Goal: Transaction & Acquisition: Complete application form

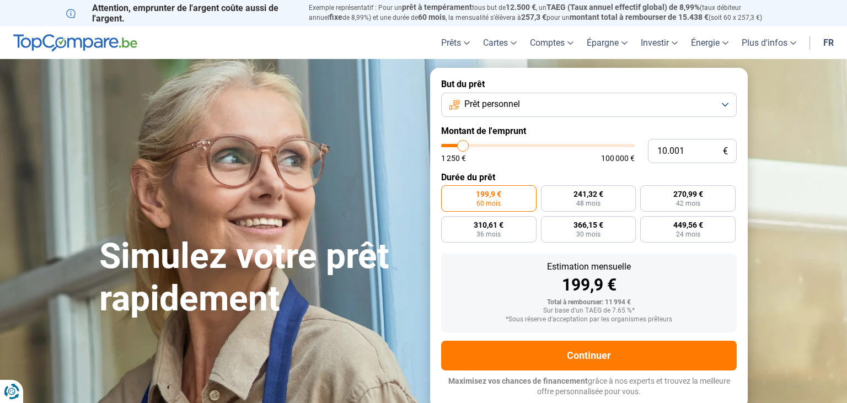
click at [544, 93] on button "Prêt personnel" at bounding box center [588, 105] width 295 height 24
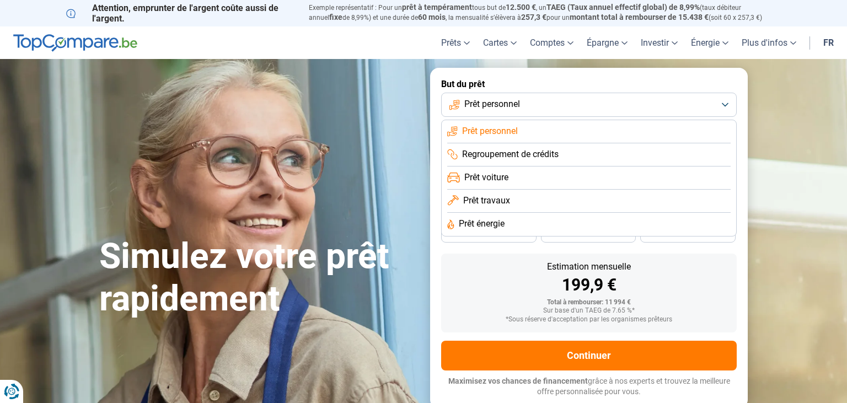
click at [494, 202] on span "Prêt travaux" at bounding box center [486, 201] width 47 height 12
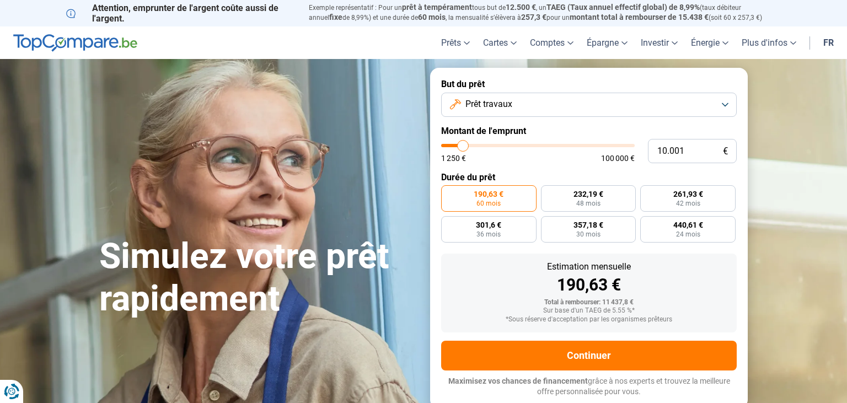
type input "11.750"
type input "11750"
type input "12.000"
type input "12000"
type input "13.750"
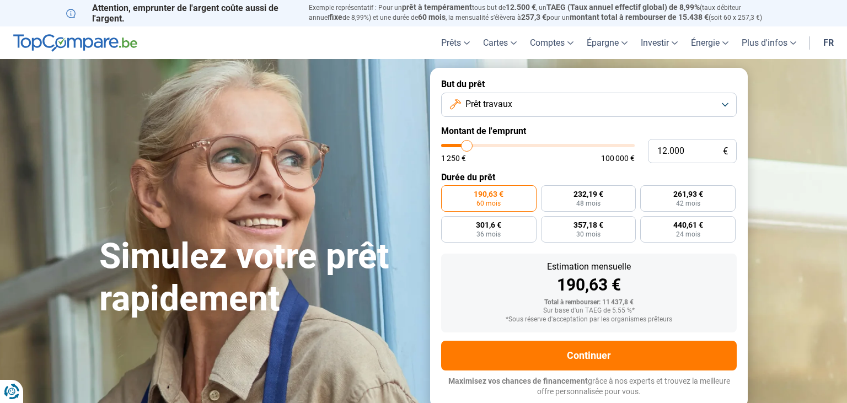
type input "13750"
type input "17.000"
type input "17000"
type input "20.000"
type input "20000"
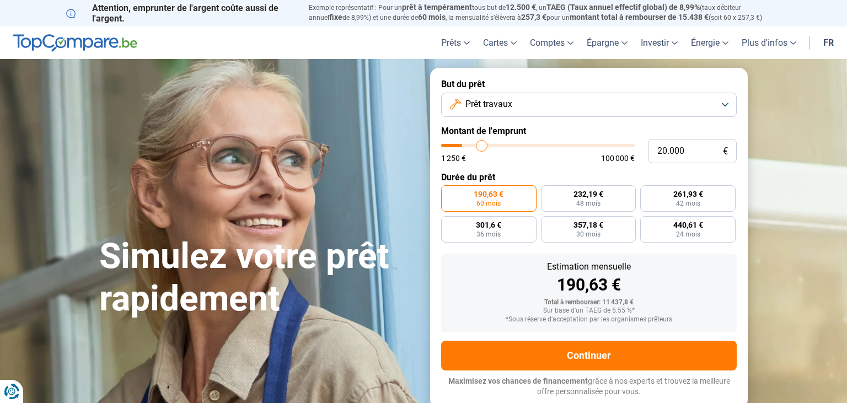
type input "23.750"
type input "23750"
type input "30.250"
type input "30250"
type input "35.000"
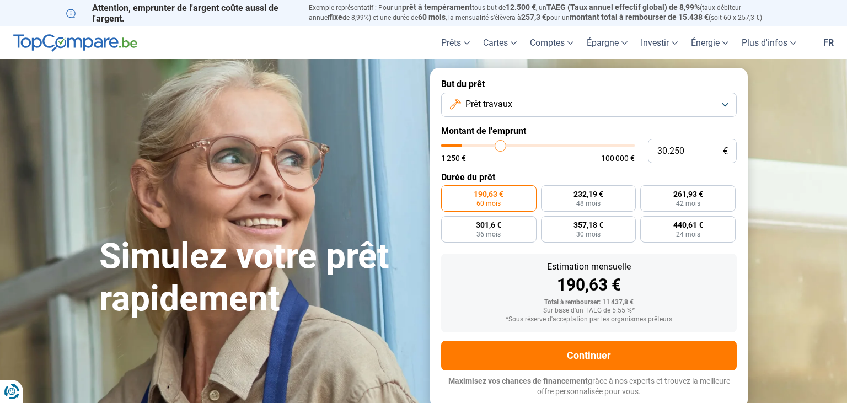
type input "35000"
type input "40.250"
type input "40250"
type input "47.750"
type input "47750"
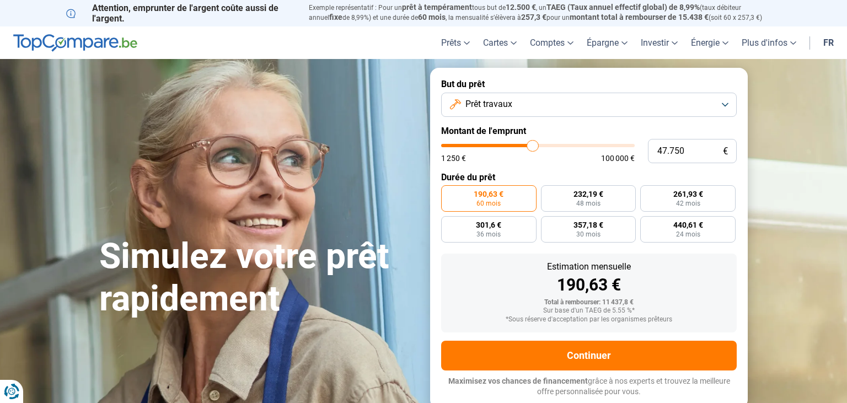
type input "52.250"
type input "52250"
type input "56.750"
type input "56750"
type input "61.000"
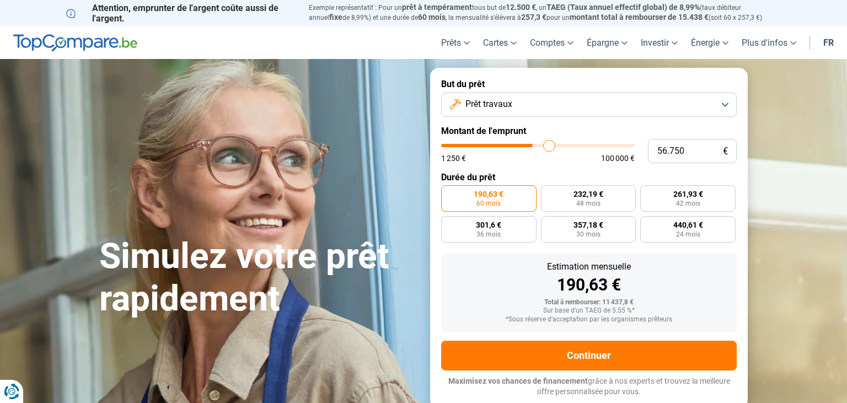
type input "61000"
type input "66.250"
type input "66250"
type input "68.500"
type input "68500"
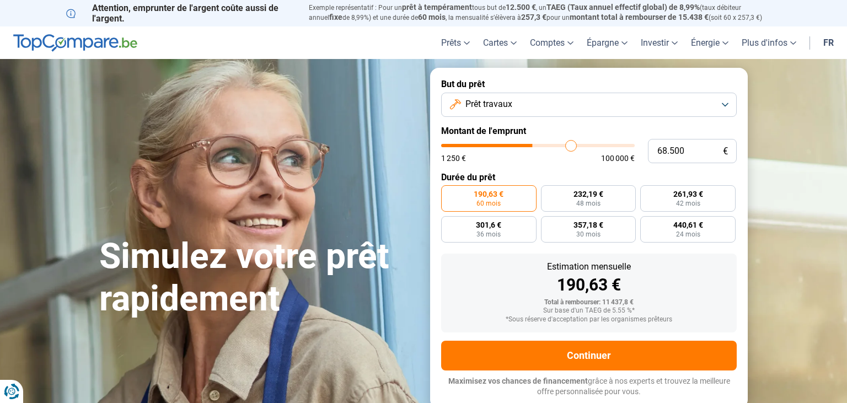
type input "70.500"
type input "70500"
type input "71.500"
type input "71500"
type input "71.750"
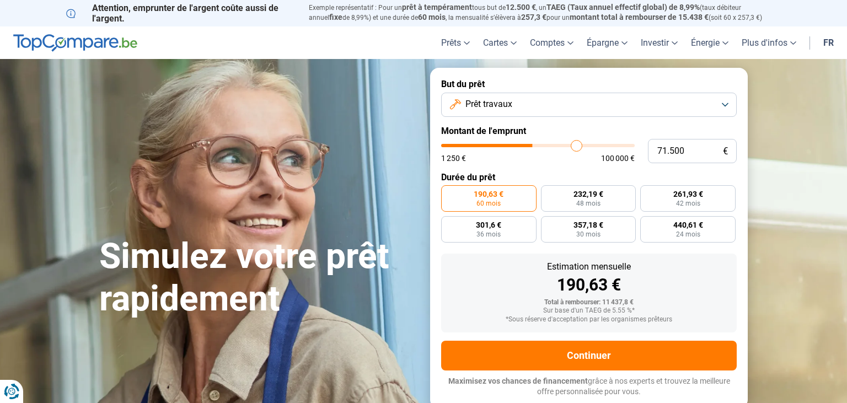
type input "71750"
type input "72.500"
type input "72500"
type input "73.250"
type input "73250"
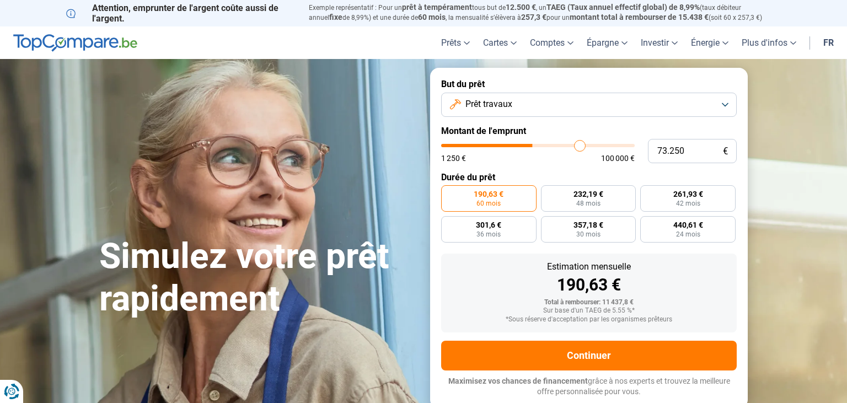
type input "74.250"
type input "74250"
type input "76.750"
type input "76750"
type input "78.500"
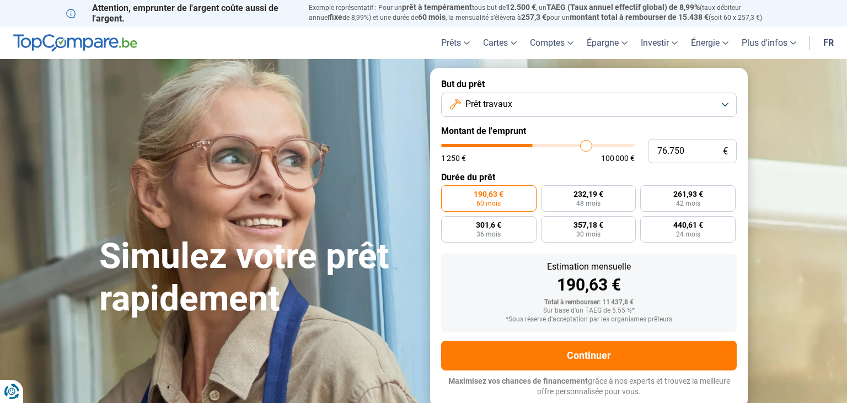
type input "78500"
type input "80.750"
type input "80750"
type input "83.250"
type input "83250"
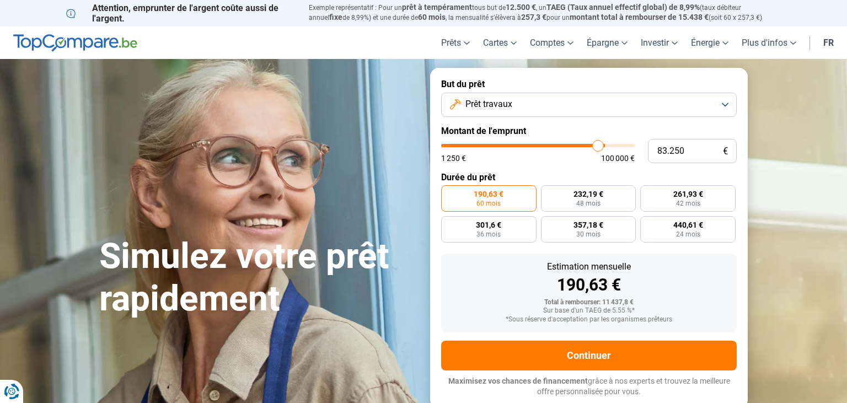
type input "84.750"
type input "84750"
type input "86.250"
type input "86250"
type input "87.250"
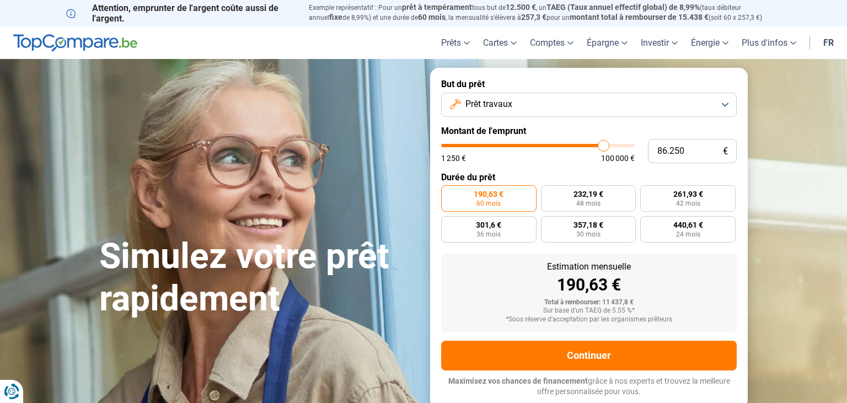
type input "87250"
type input "87.750"
type input "87750"
type input "88.000"
type input "88000"
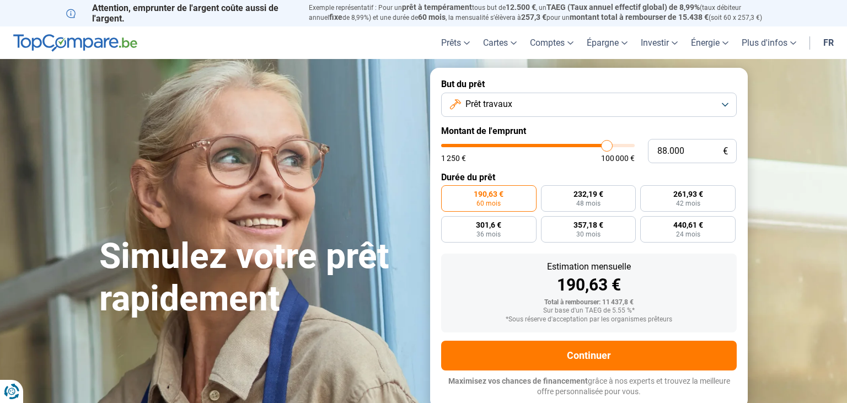
type input "88.500"
type input "88500"
type input "89.250"
type input "89250"
type input "89.750"
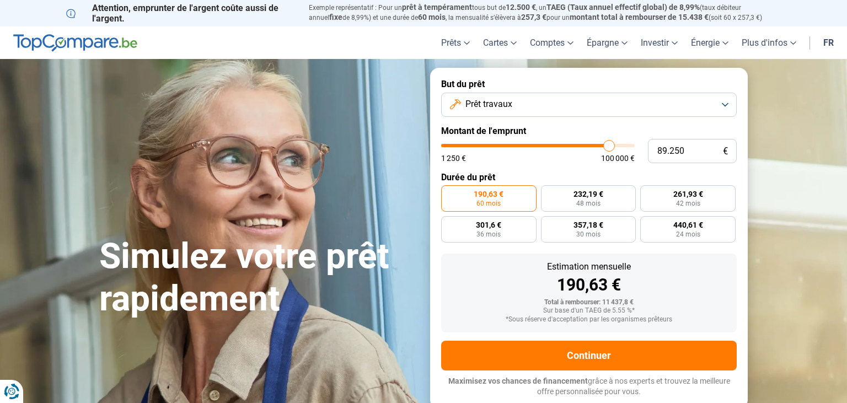
type input "89750"
type input "90.750"
type input "90750"
type input "91.750"
type input "91750"
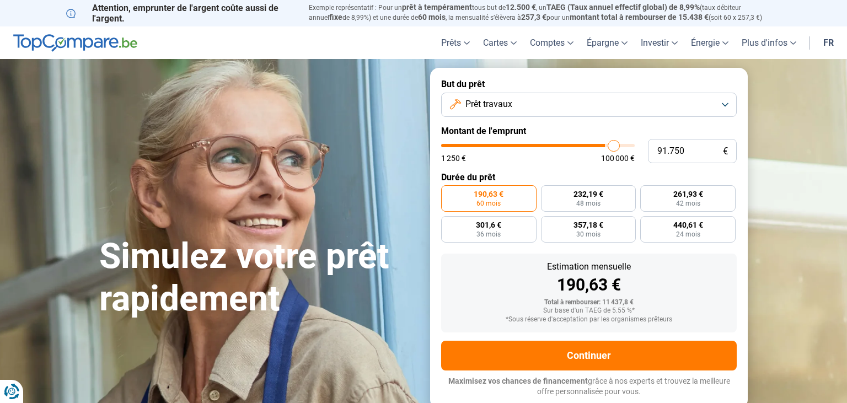
type input "92.750"
type input "92750"
type input "94.250"
type input "94250"
type input "95.250"
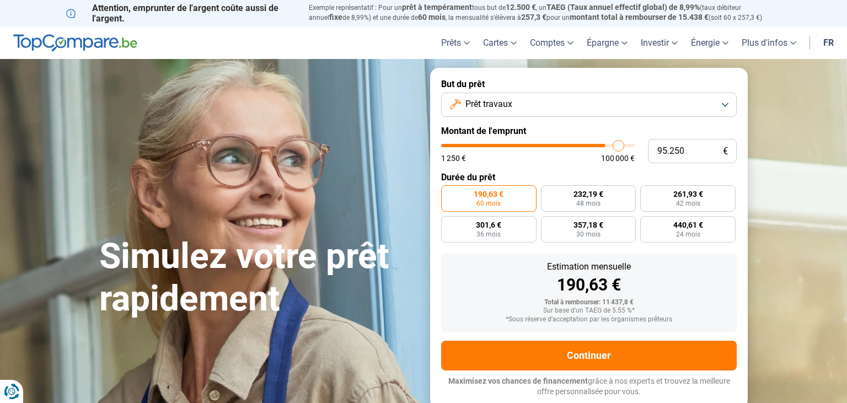
type input "95250"
type input "95.500"
type input "95500"
type input "95.750"
type input "95750"
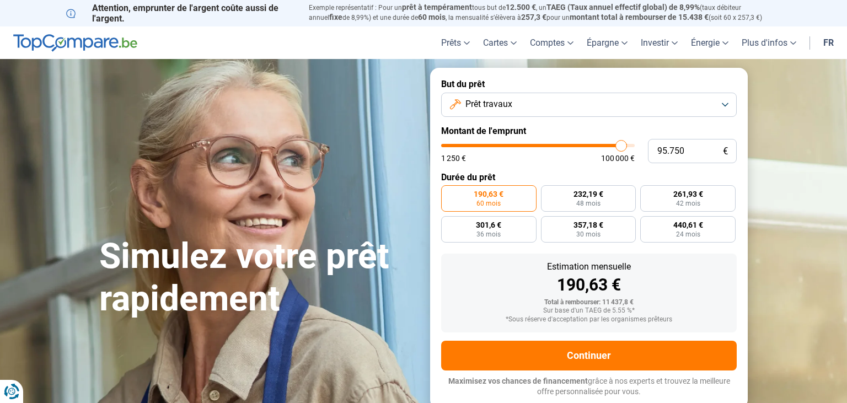
type input "96.000"
type input "96000"
type input "96.250"
type input "96250"
type input "96.500"
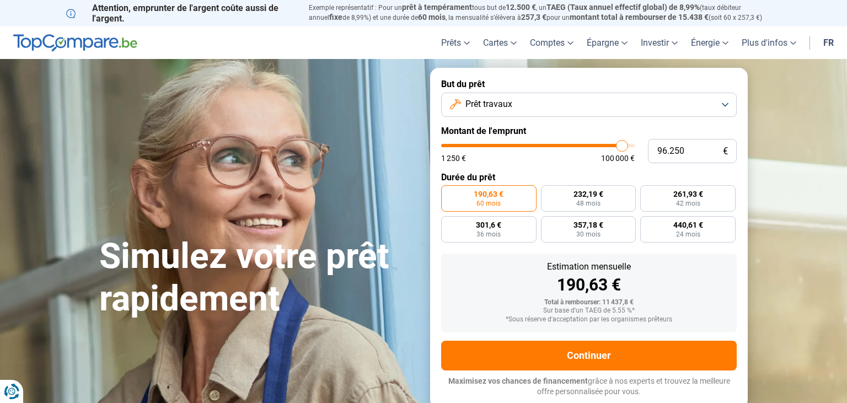
type input "96500"
type input "96.750"
type input "96750"
type input "97.000"
type input "97000"
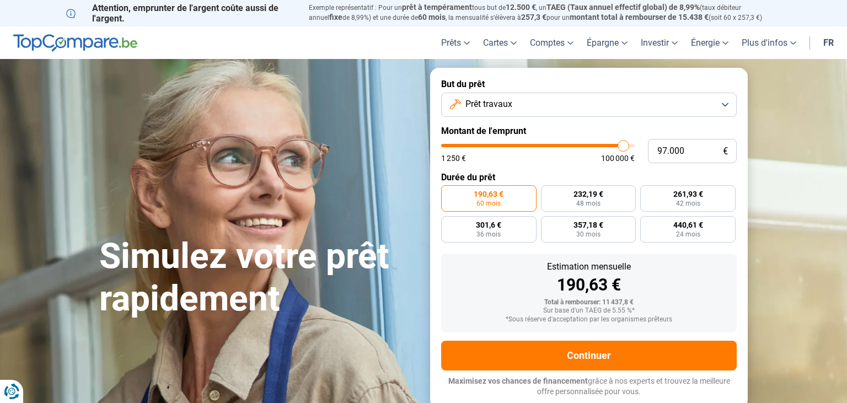
type input "97.250"
type input "97250"
type input "97.750"
type input "97750"
type input "98.000"
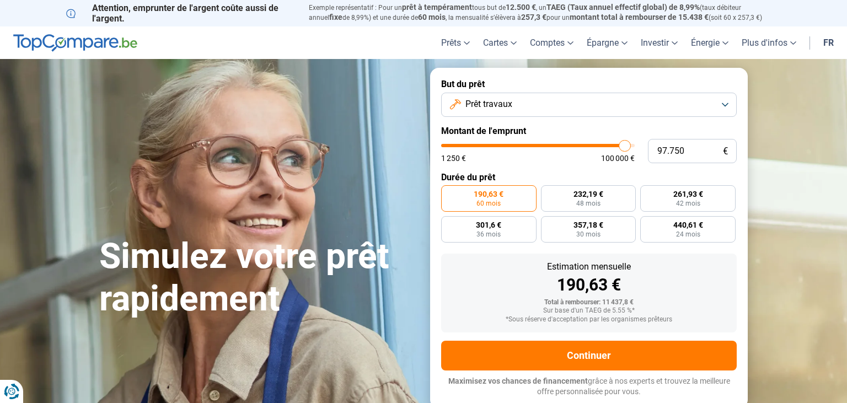
type input "98000"
type input "98.500"
type input "98500"
type input "99.000"
type input "99000"
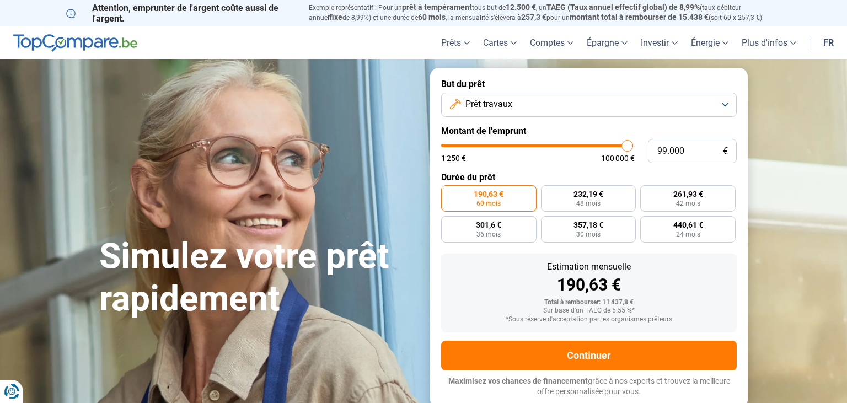
type input "99.500"
type input "99500"
type input "100.000"
drag, startPoint x: 466, startPoint y: 147, endPoint x: 637, endPoint y: 155, distance: 170.5
type input "100000"
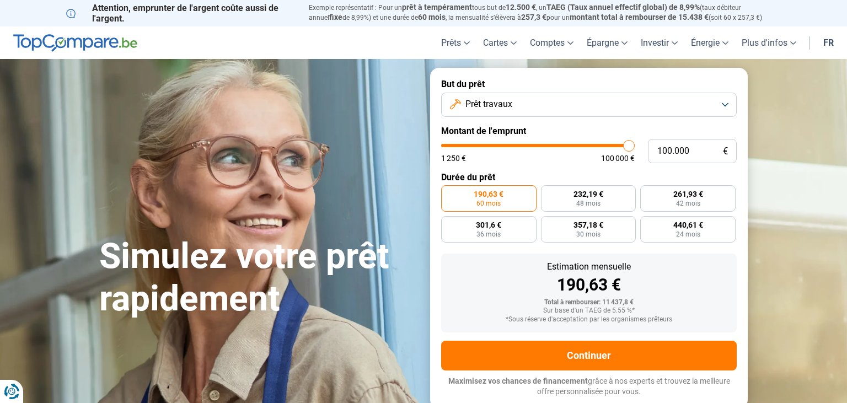
click at [634, 147] on input "range" at bounding box center [537, 145] width 193 height 3
radio input "false"
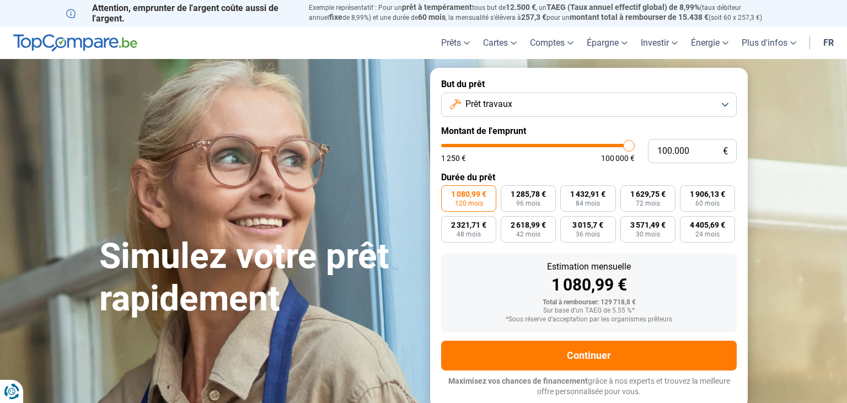
click at [658, 85] on label "But du prêt" at bounding box center [588, 84] width 295 height 10
click at [644, 79] on label "But du prêt" at bounding box center [588, 84] width 295 height 10
click at [667, 102] on button "Prêt travaux" at bounding box center [588, 105] width 295 height 24
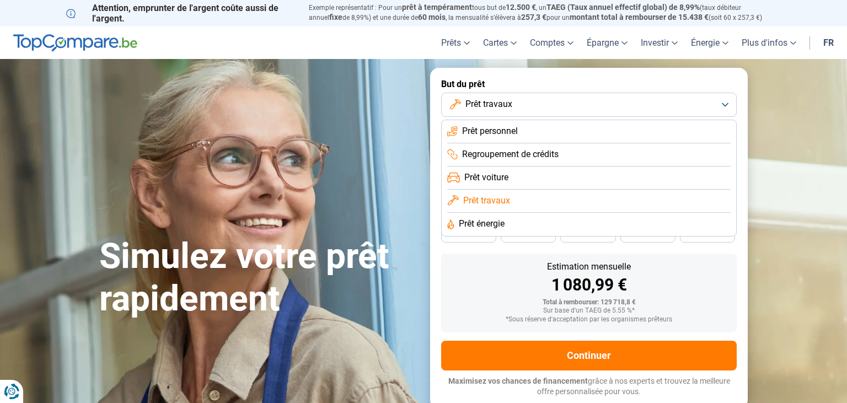
click at [508, 128] on span "Prêt personnel" at bounding box center [490, 131] width 56 height 12
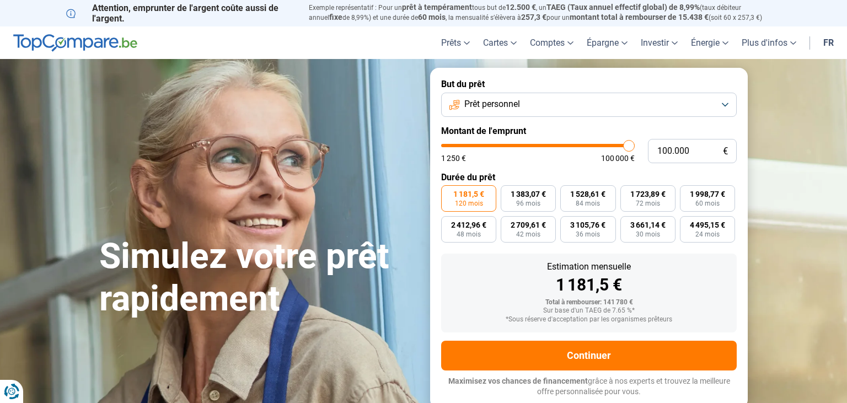
click at [550, 115] on button "Prêt personnel" at bounding box center [588, 105] width 295 height 24
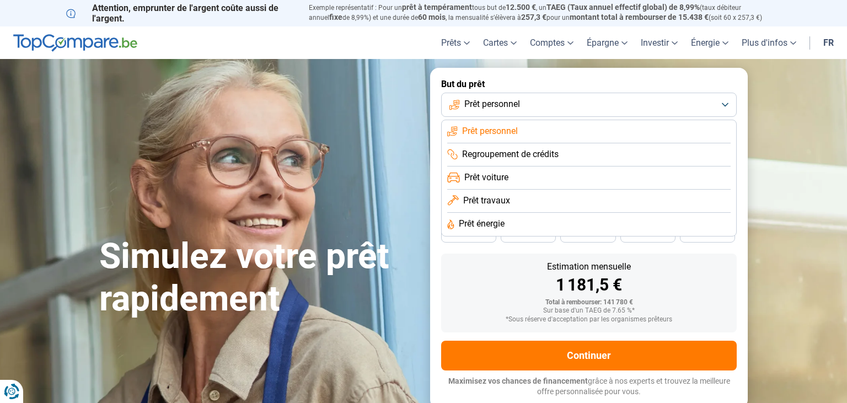
click at [488, 222] on span "Prêt énergie" at bounding box center [482, 224] width 46 height 12
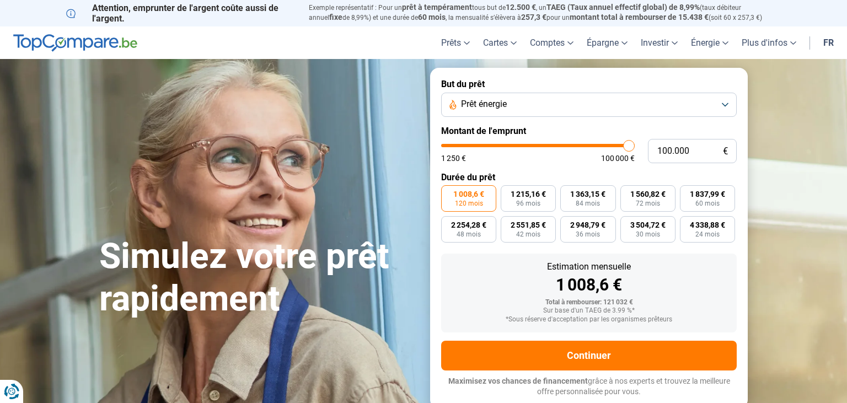
click at [570, 109] on button "Prêt énergie" at bounding box center [588, 105] width 295 height 24
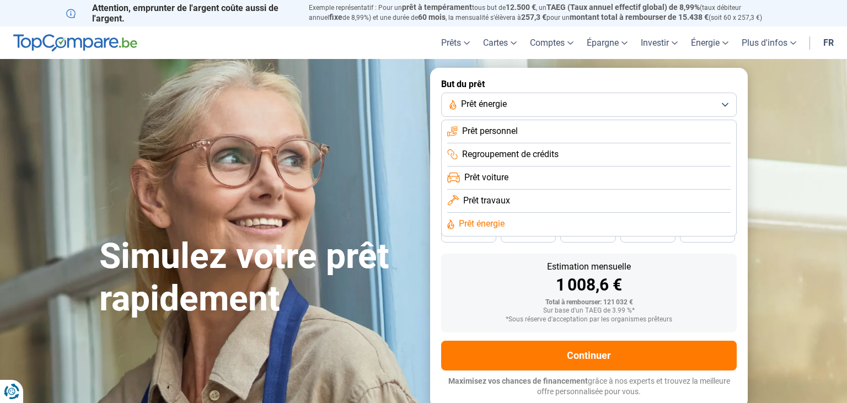
click at [496, 206] on span "Prêt travaux" at bounding box center [486, 201] width 47 height 12
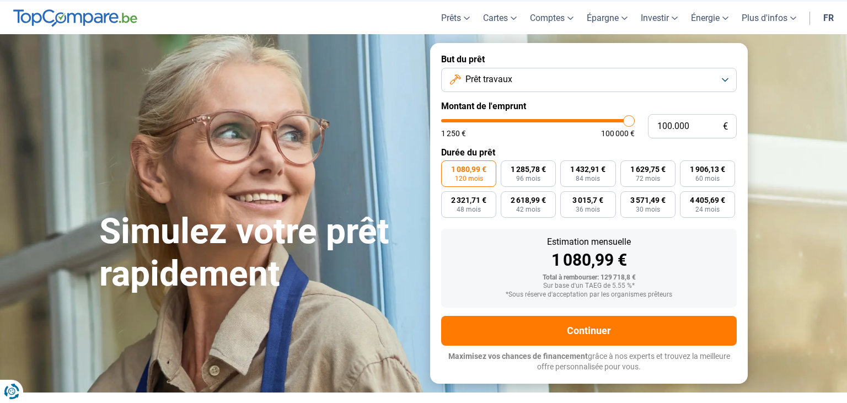
scroll to position [29, 0]
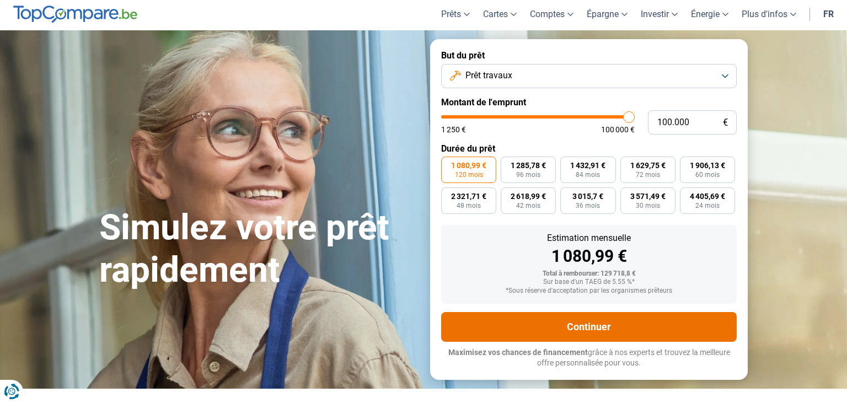
click at [604, 324] on button "Continuer" at bounding box center [588, 327] width 295 height 30
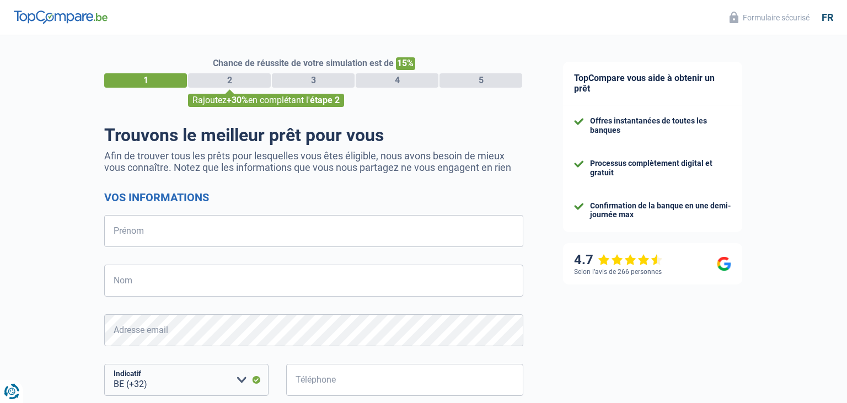
select select "32"
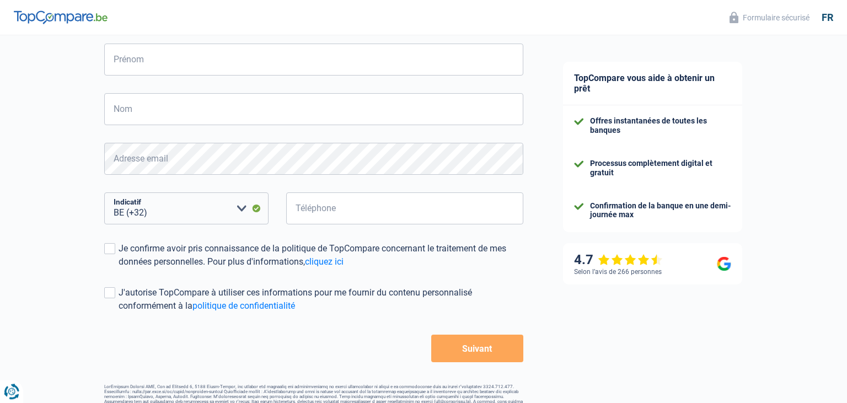
scroll to position [168, 0]
